Goal: Find specific page/section: Find specific page/section

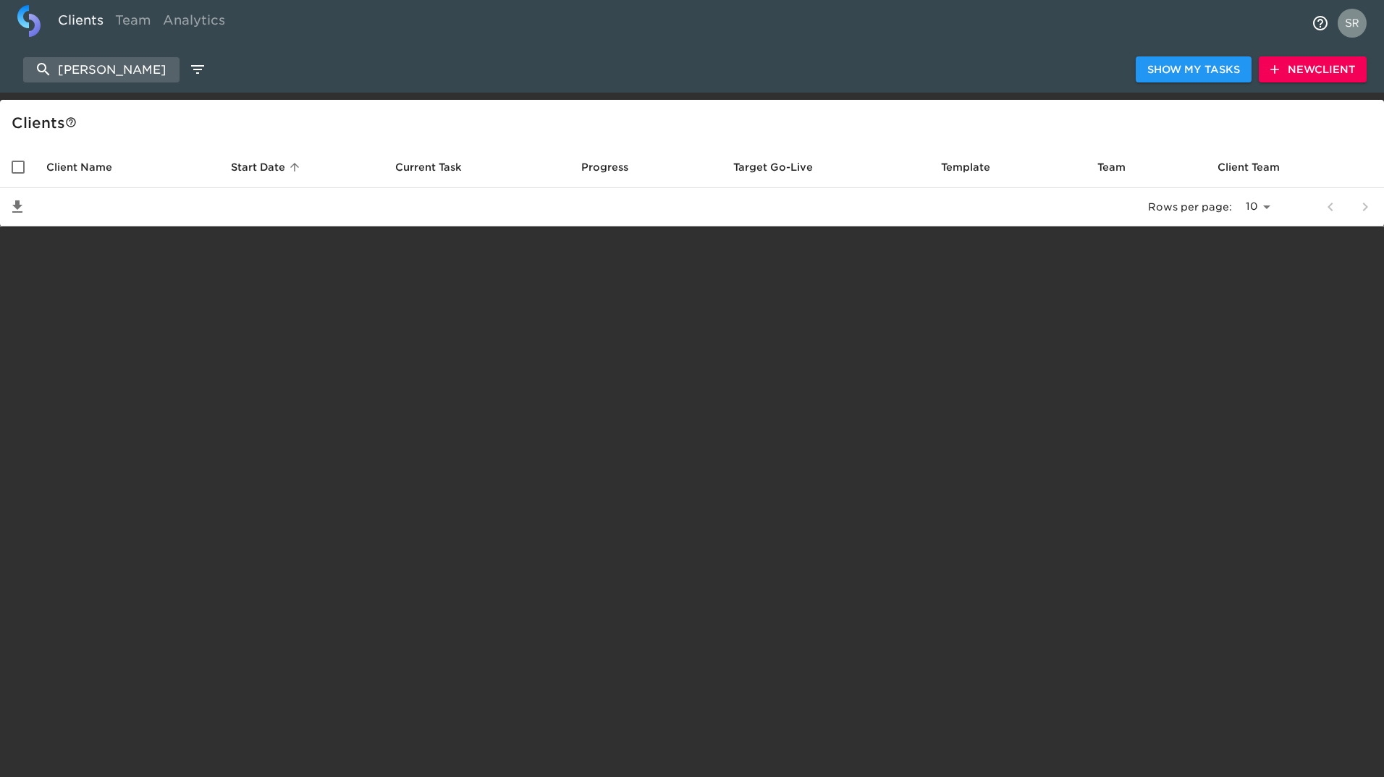
select select "10"
type input "j"
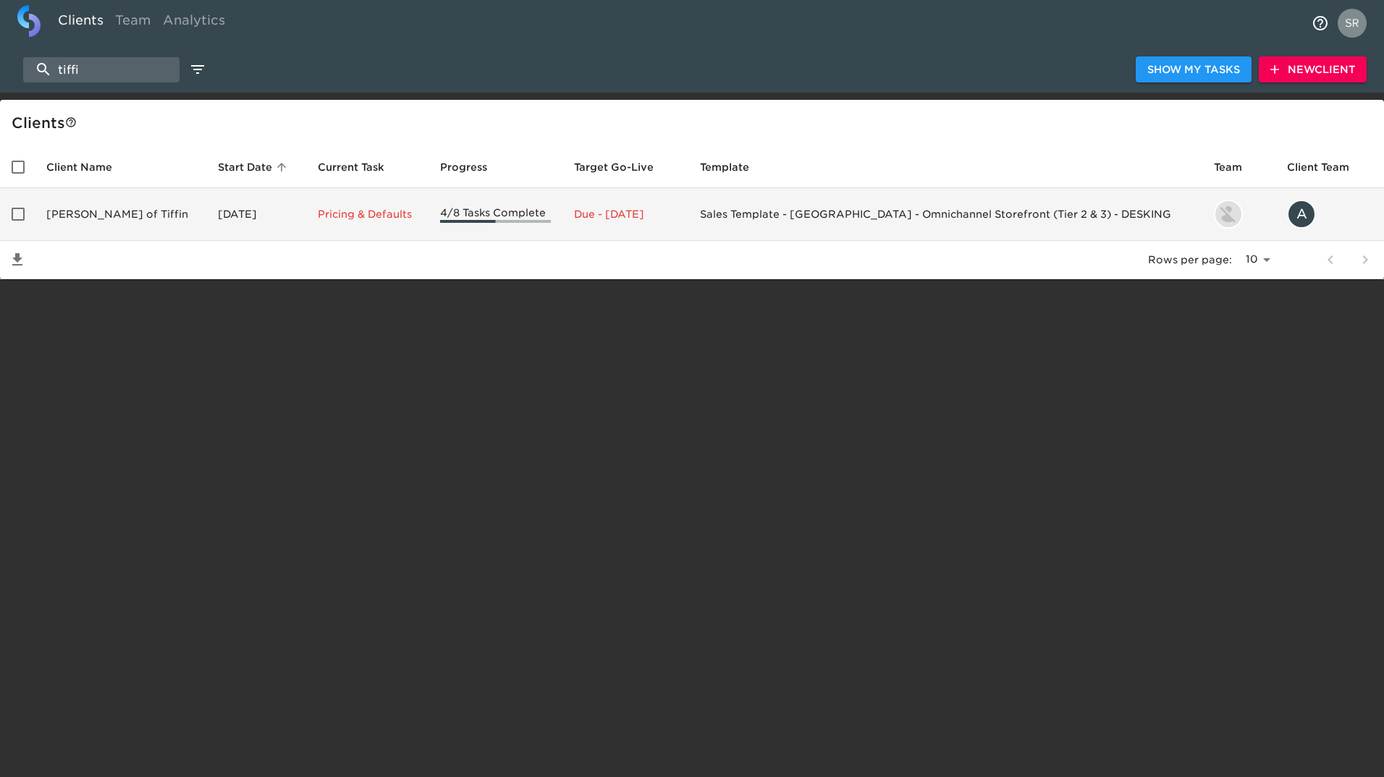
type input "tiffi"
click at [113, 221] on td "[PERSON_NAME] of Tiffin" at bounding box center [121, 214] width 172 height 53
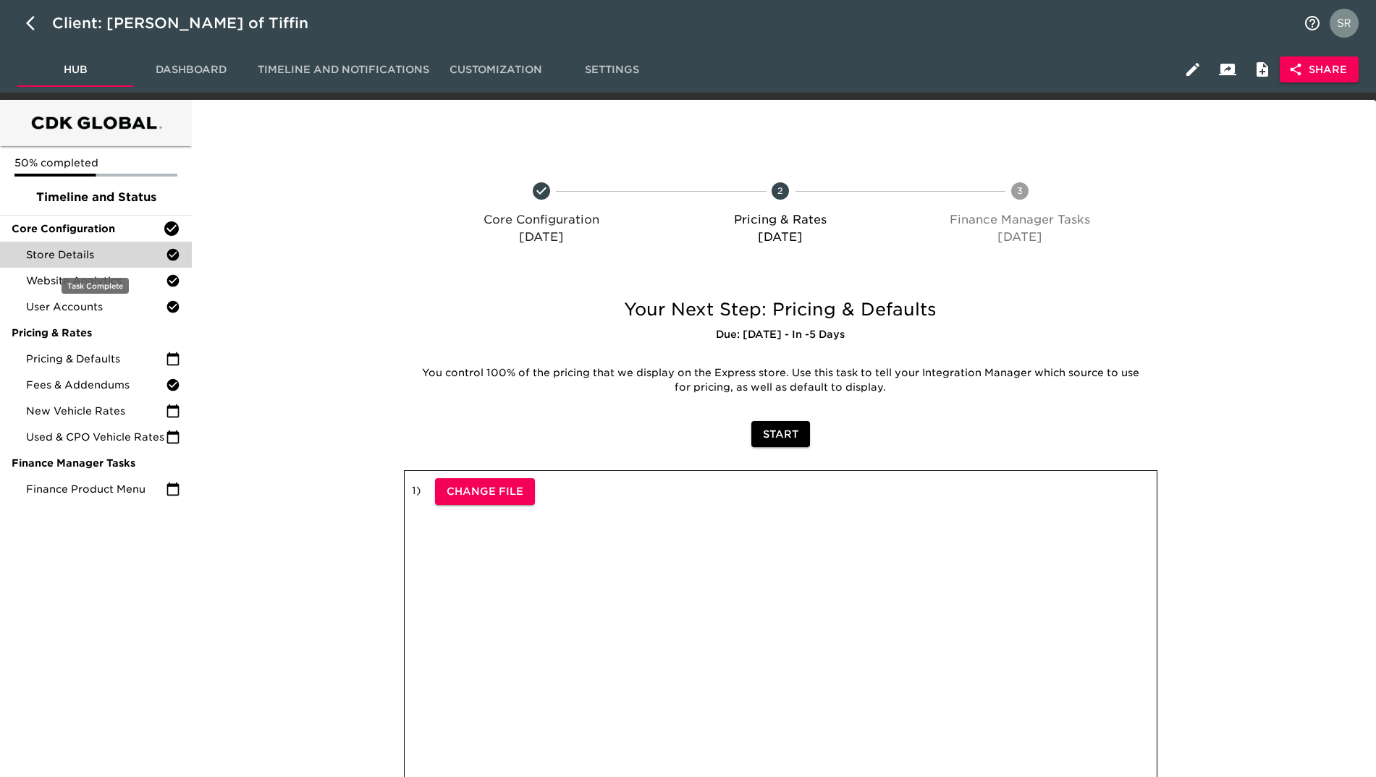
click at [106, 250] on span "Store Details" at bounding box center [96, 255] width 140 height 14
